Goal: Use online tool/utility: Utilize a website feature to perform a specific function

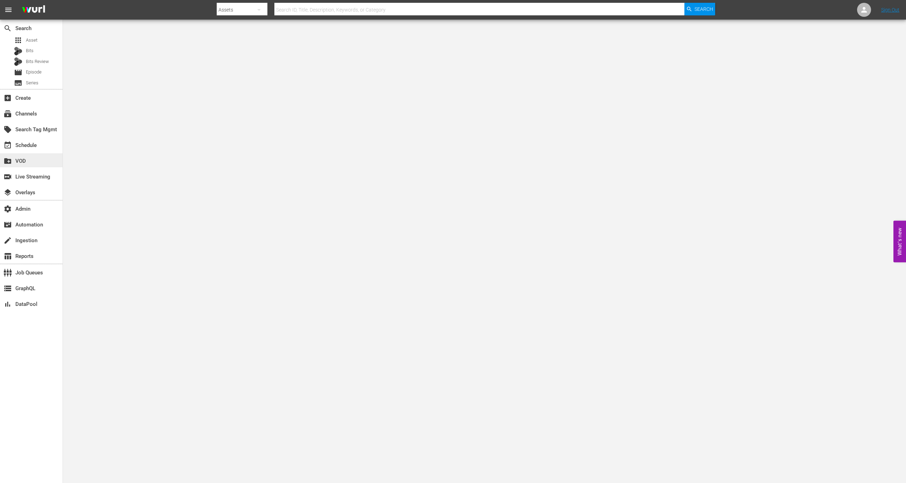
click at [38, 163] on div "create_new_folder VOD" at bounding box center [31, 160] width 63 height 14
click at [39, 178] on div "switch_video Live Streaming" at bounding box center [19, 175] width 39 height 6
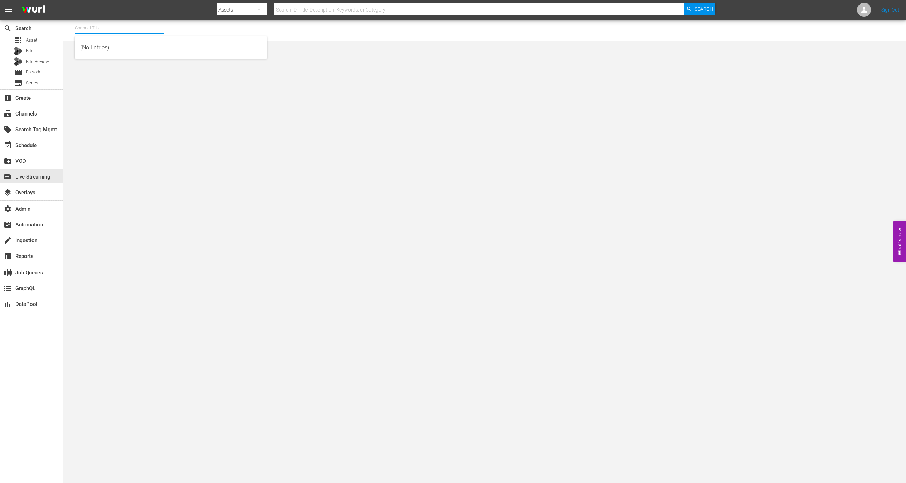
click at [105, 32] on input "text" at bounding box center [120, 28] width 90 height 17
click at [121, 45] on div "MSG SportsZone (1386 - amc_msgsportszone_1)" at bounding box center [170, 47] width 181 height 17
type input "MSG SportsZone (1386 - amc_msgsportszone_1)"
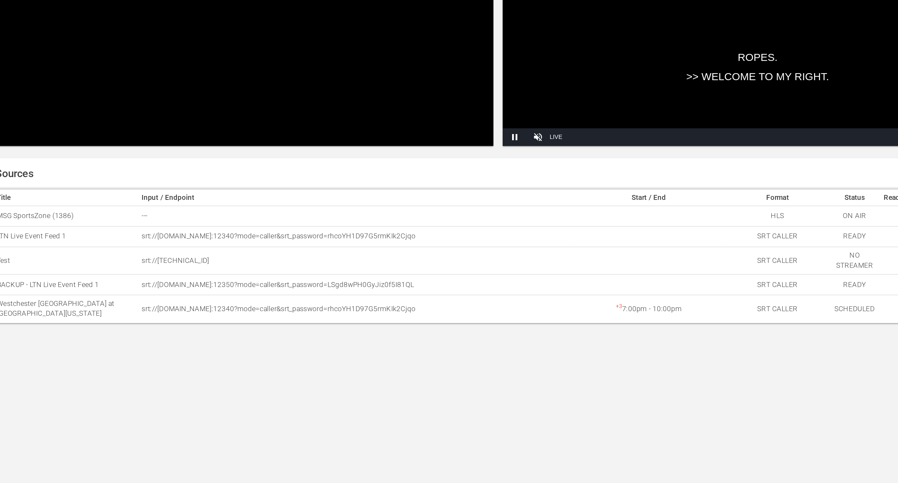
scroll to position [3, 0]
